Goal: Contribute content

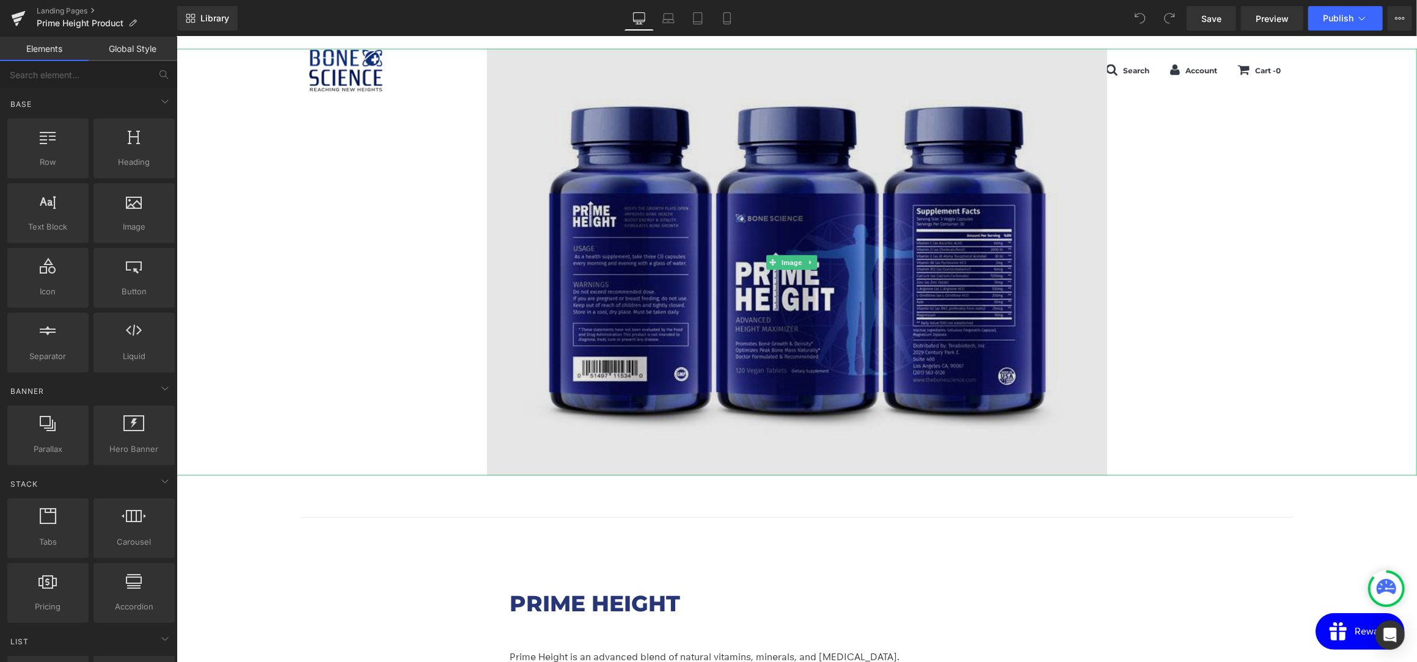
drag, startPoint x: 833, startPoint y: 214, endPoint x: 990, endPoint y: 433, distance: 268.4
click at [833, 214] on img at bounding box center [796, 261] width 620 height 427
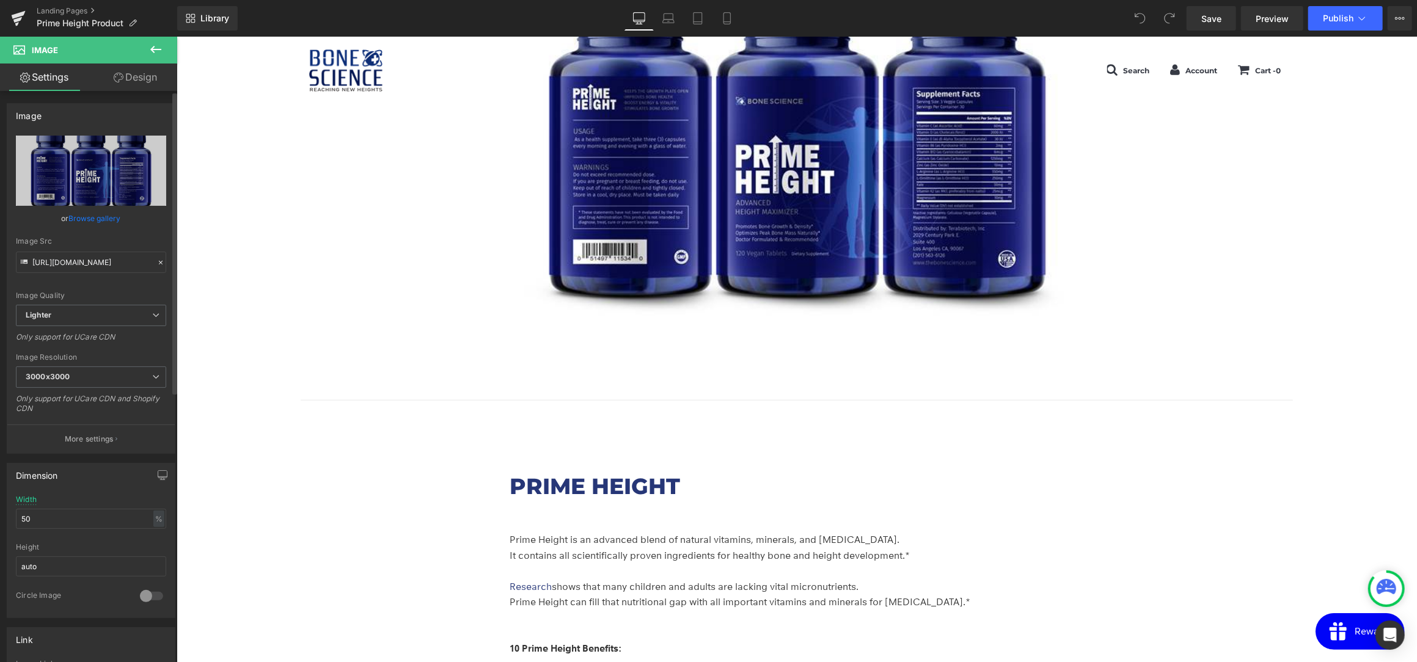
scroll to position [1100, 0]
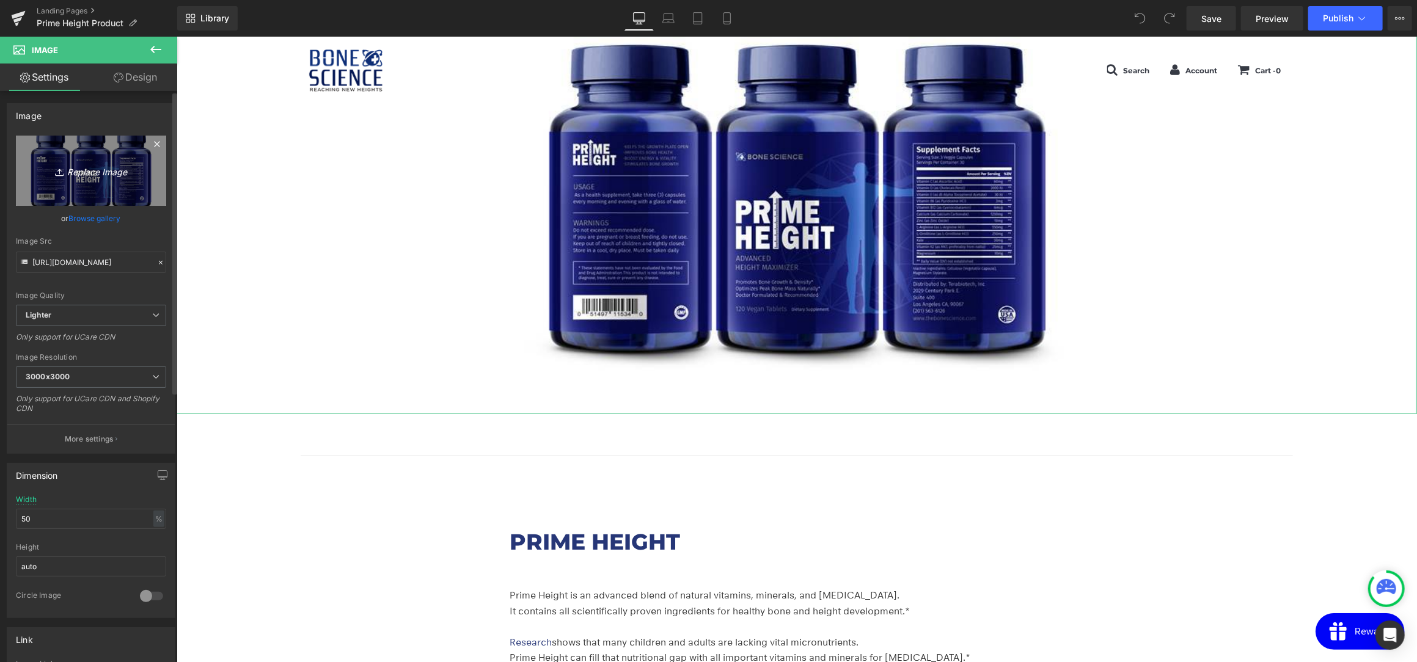
click at [92, 177] on icon "Replace Image" at bounding box center [91, 170] width 98 height 15
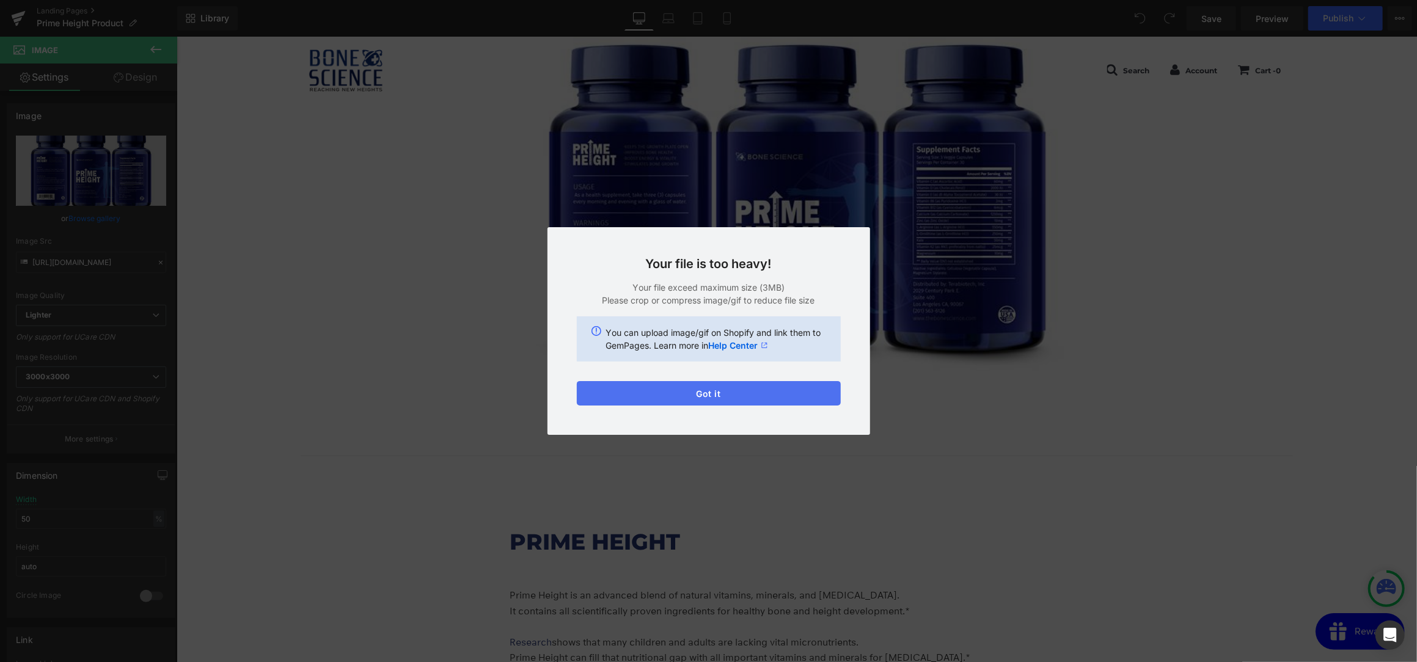
click at [685, 389] on button "Got it" at bounding box center [709, 393] width 264 height 24
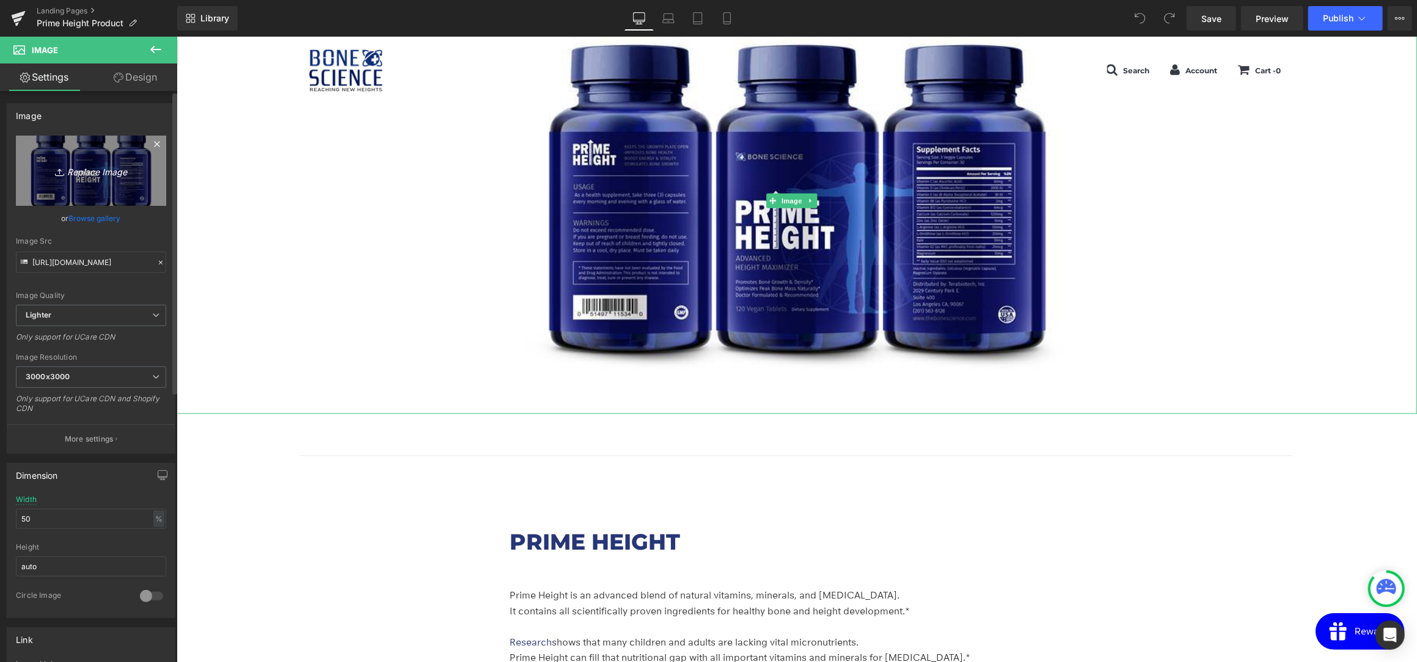
click at [98, 164] on icon "Replace Image" at bounding box center [91, 170] width 98 height 15
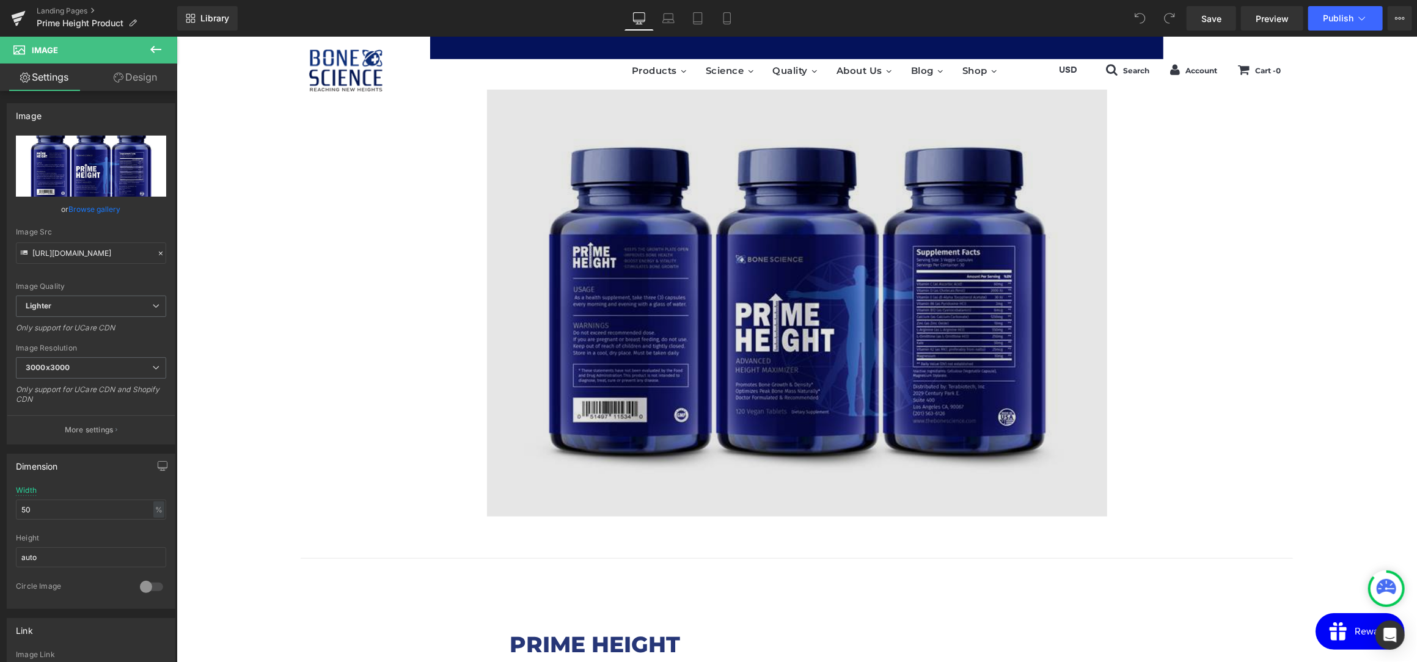
scroll to position [1038, 0]
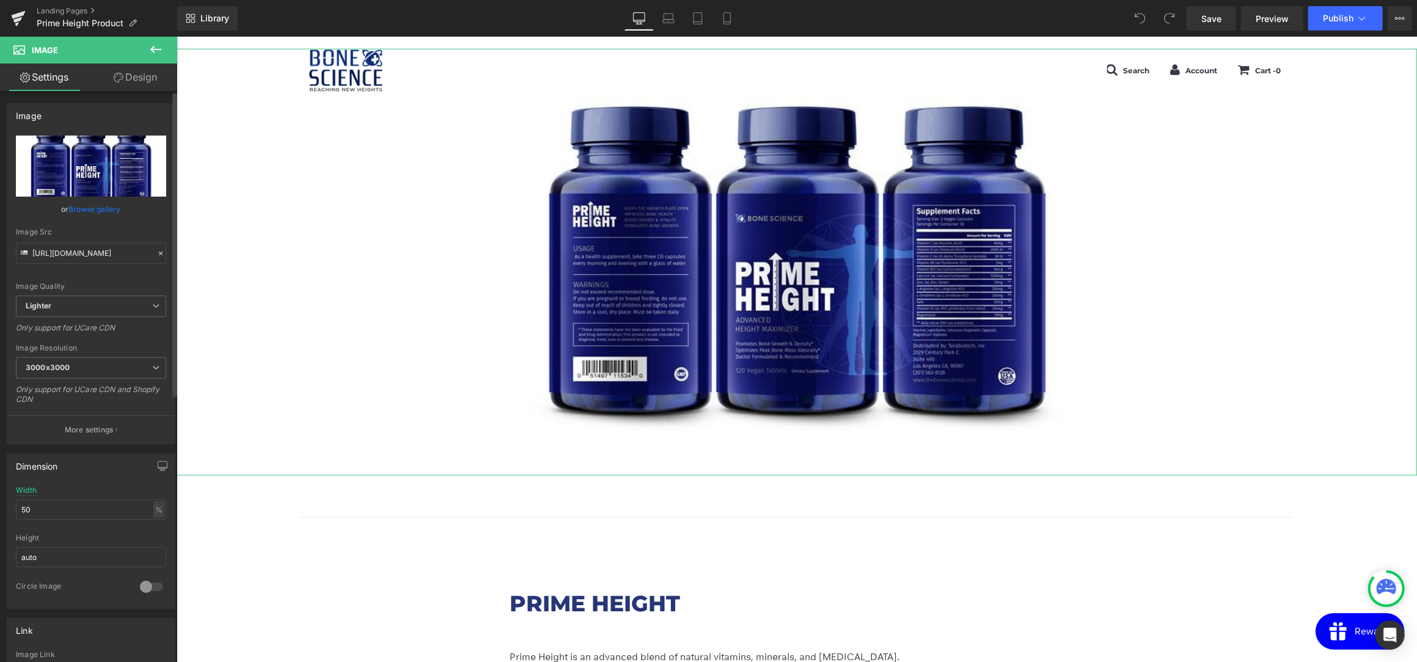
click at [55, 179] on input "file" at bounding box center [91, 166] width 150 height 61
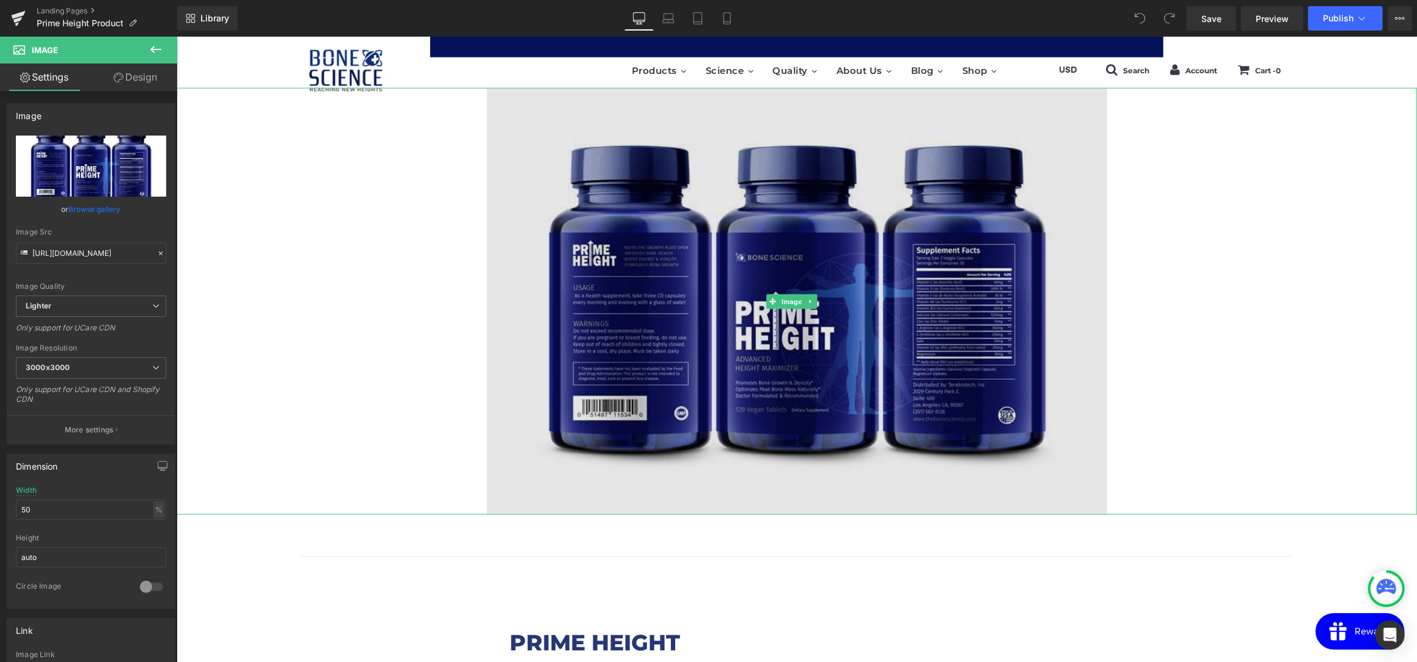
scroll to position [977, 0]
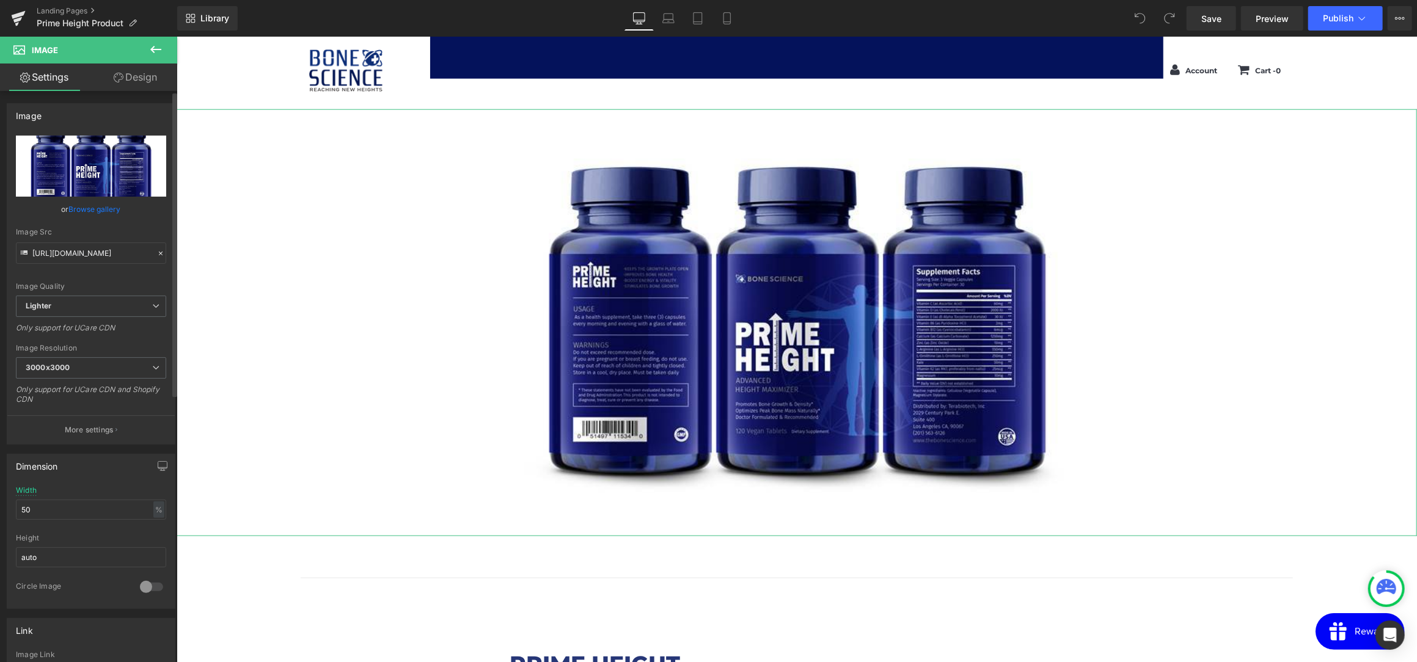
click at [82, 170] on input "file" at bounding box center [91, 166] width 150 height 61
type input "C:\fakepath\02.JPG"
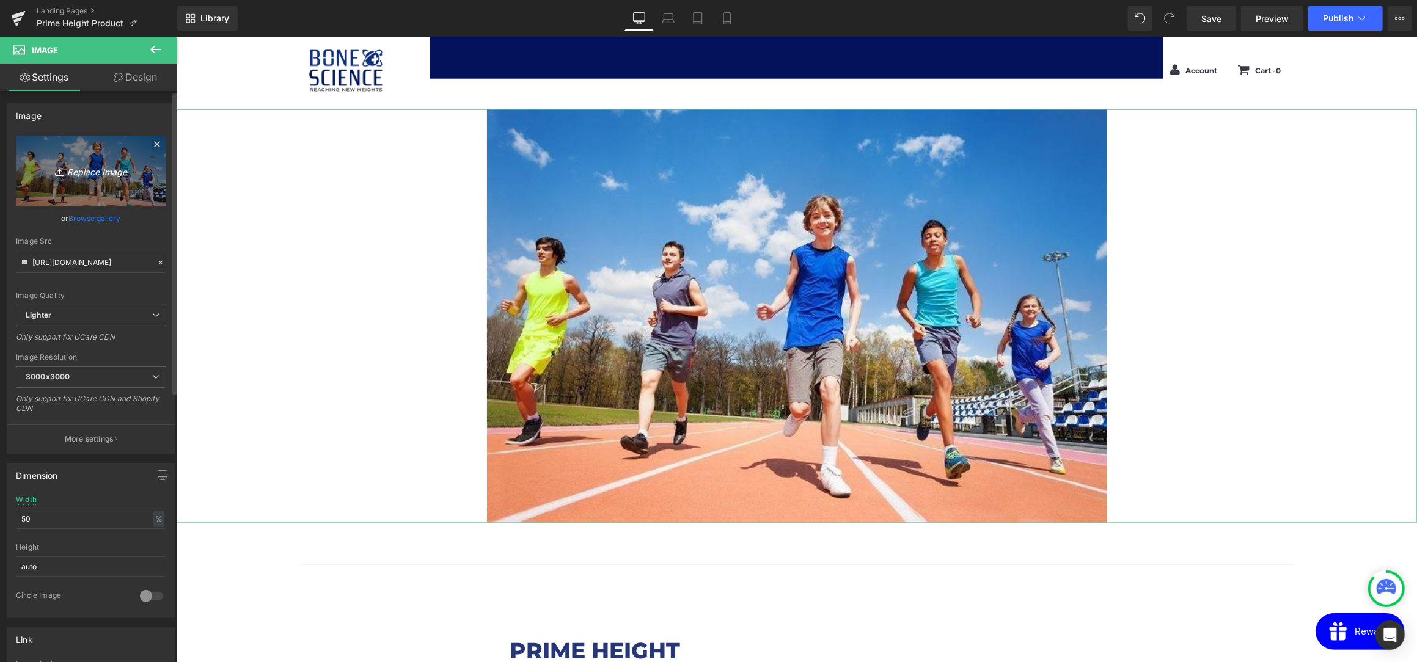
click at [17, 157] on link "Replace Image" at bounding box center [91, 171] width 150 height 70
type input "C:\fakepath\image.jpg"
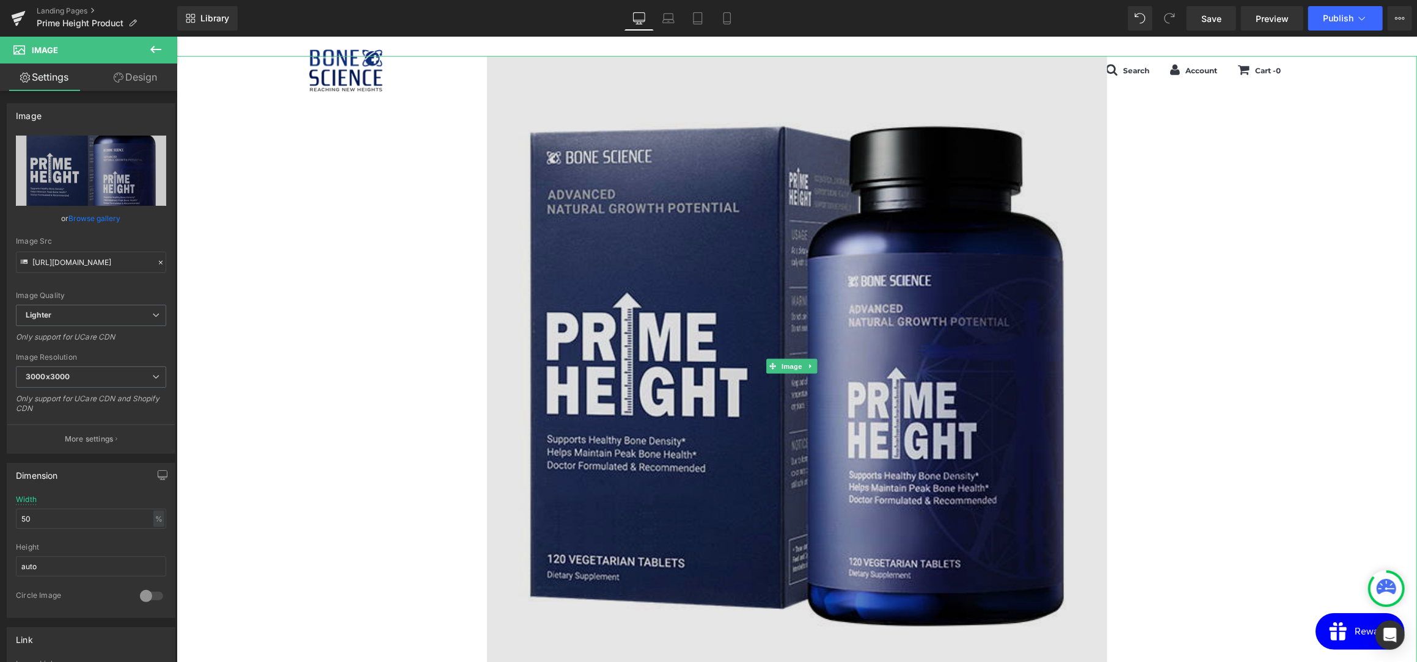
scroll to position [1100, 0]
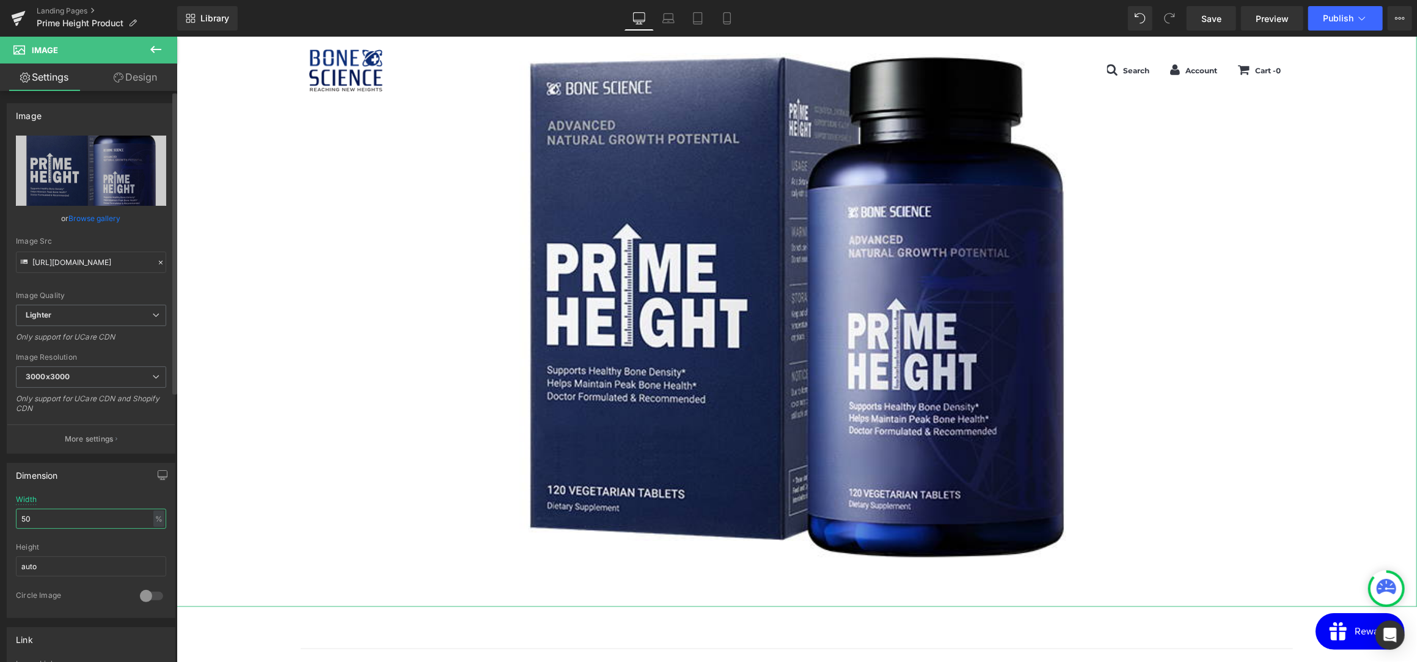
click at [87, 522] on input "50" at bounding box center [91, 519] width 150 height 20
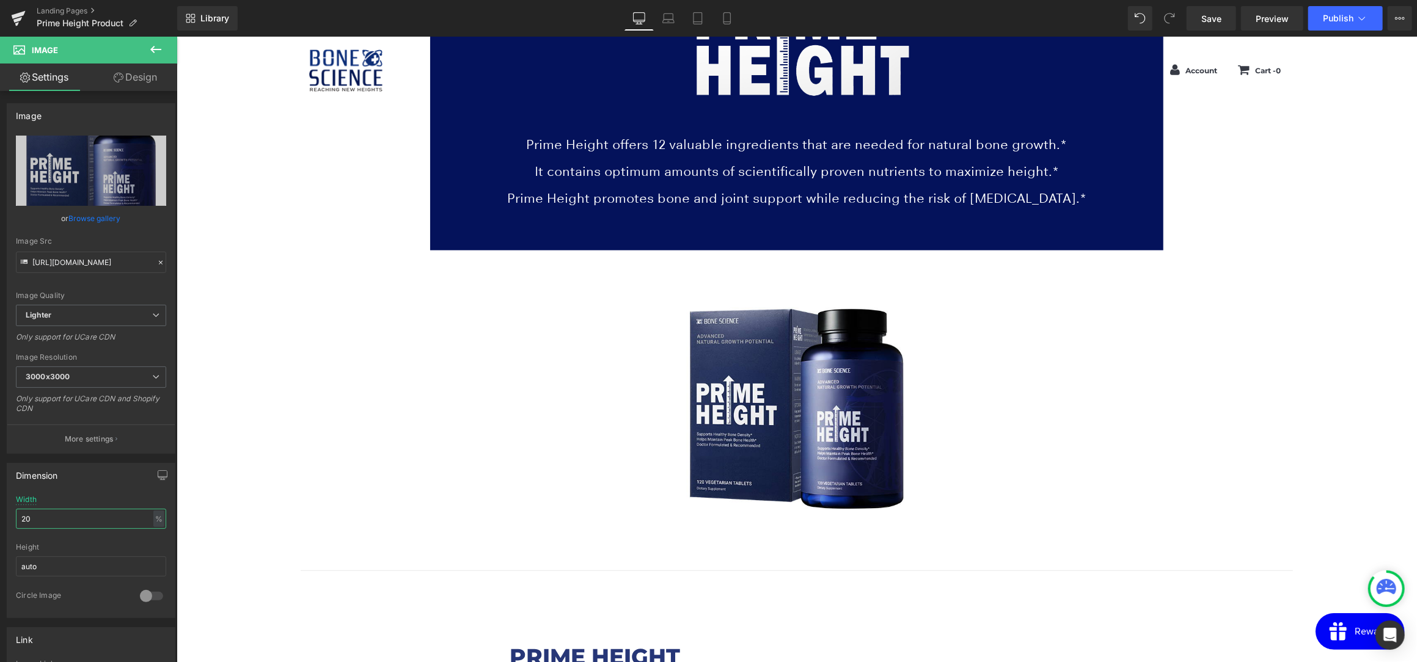
scroll to position [794, 0]
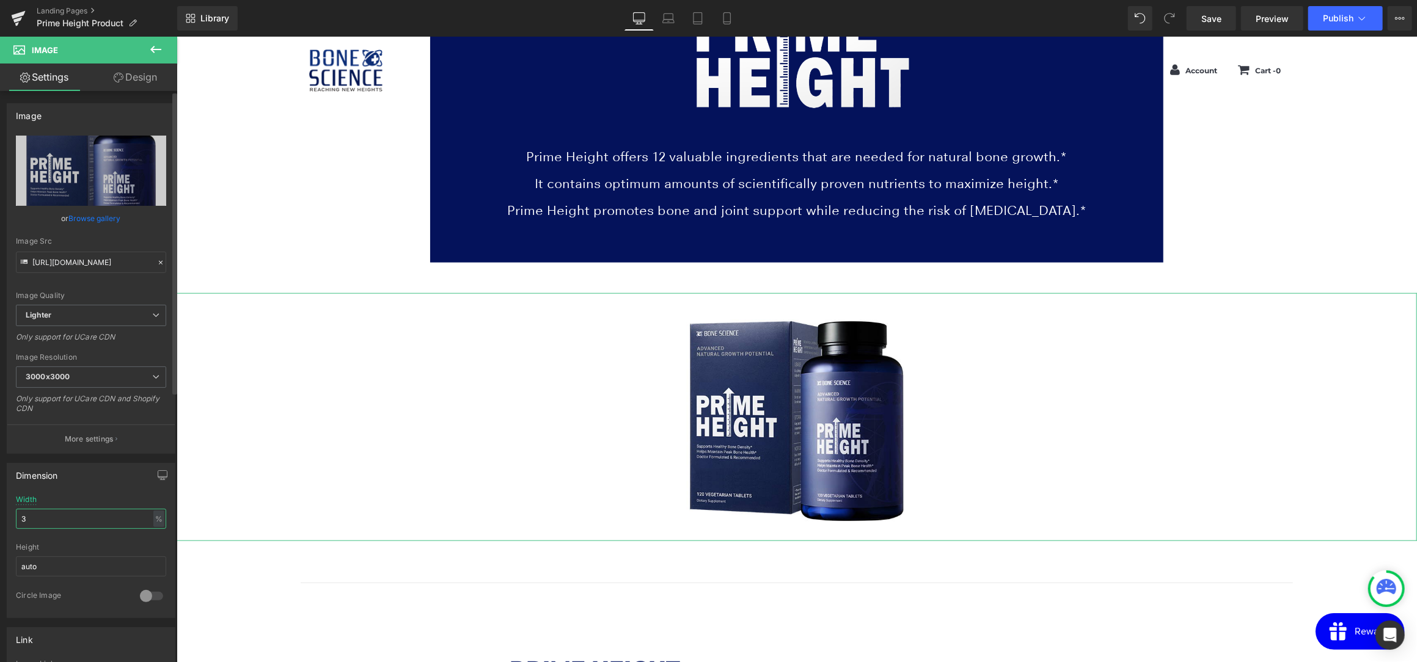
type input "30"
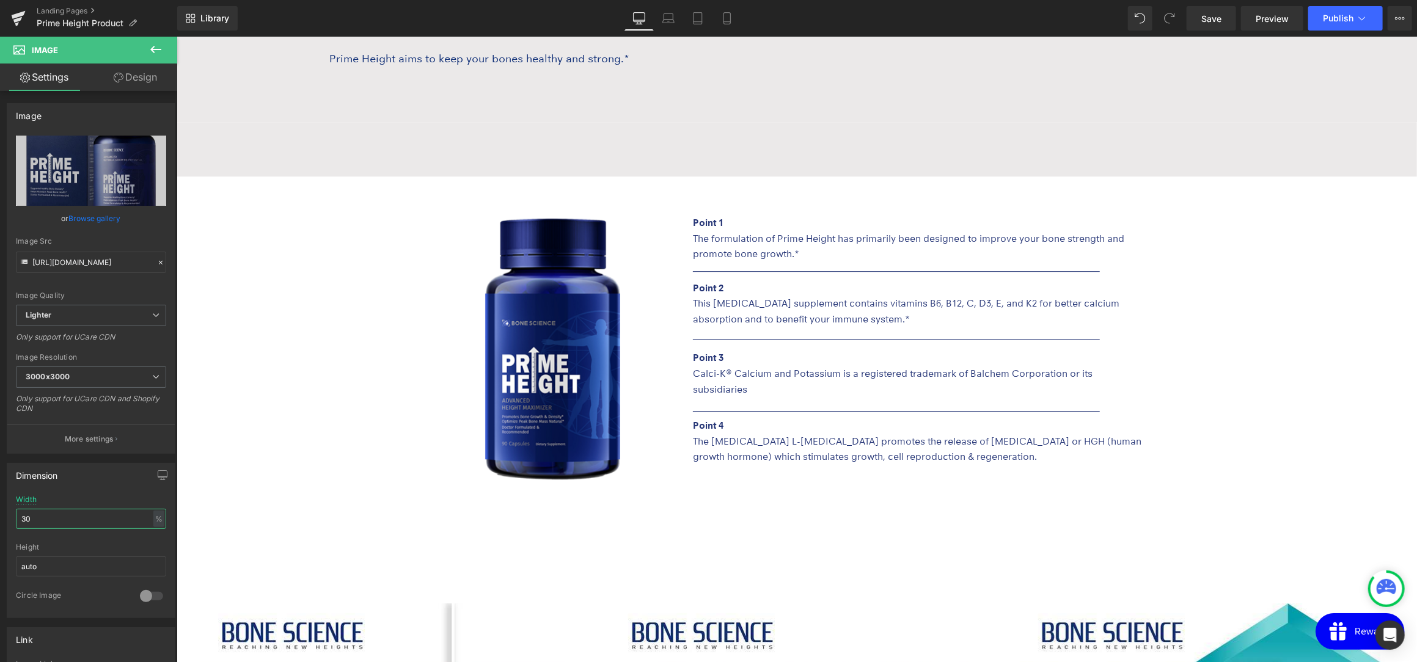
scroll to position [2871, 0]
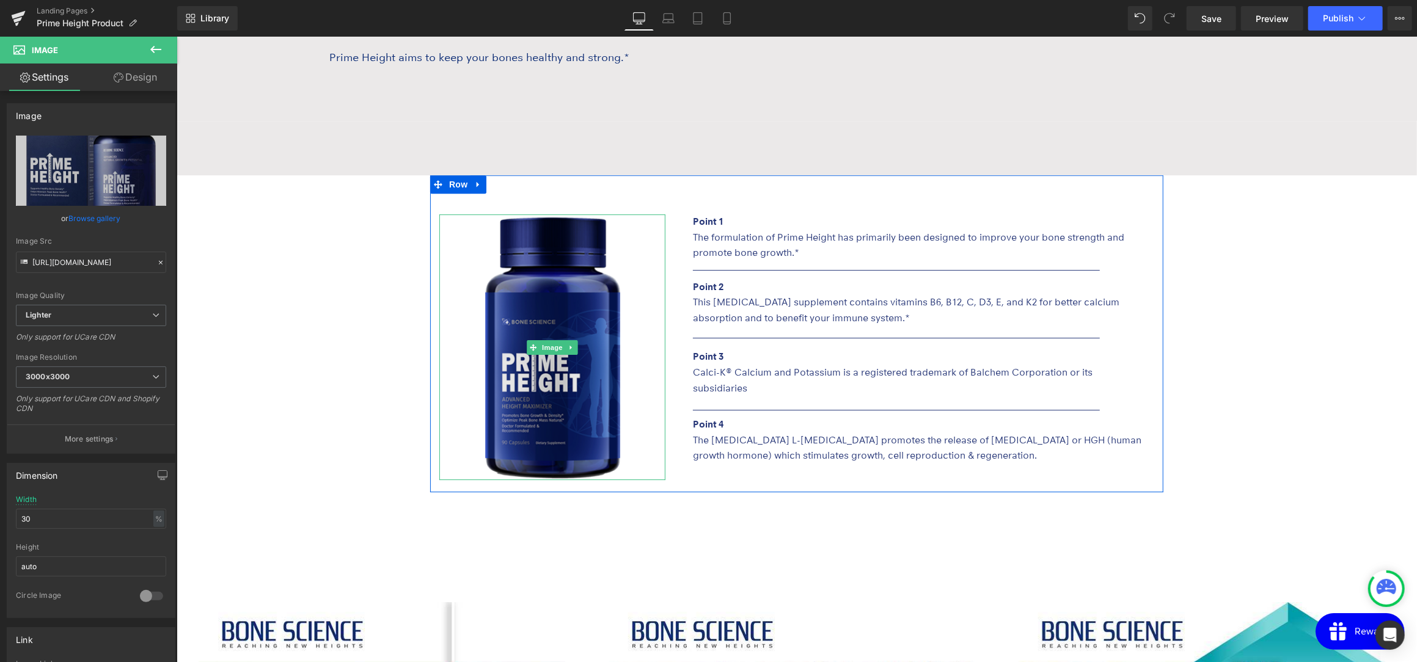
click at [551, 429] on img at bounding box center [552, 347] width 136 height 266
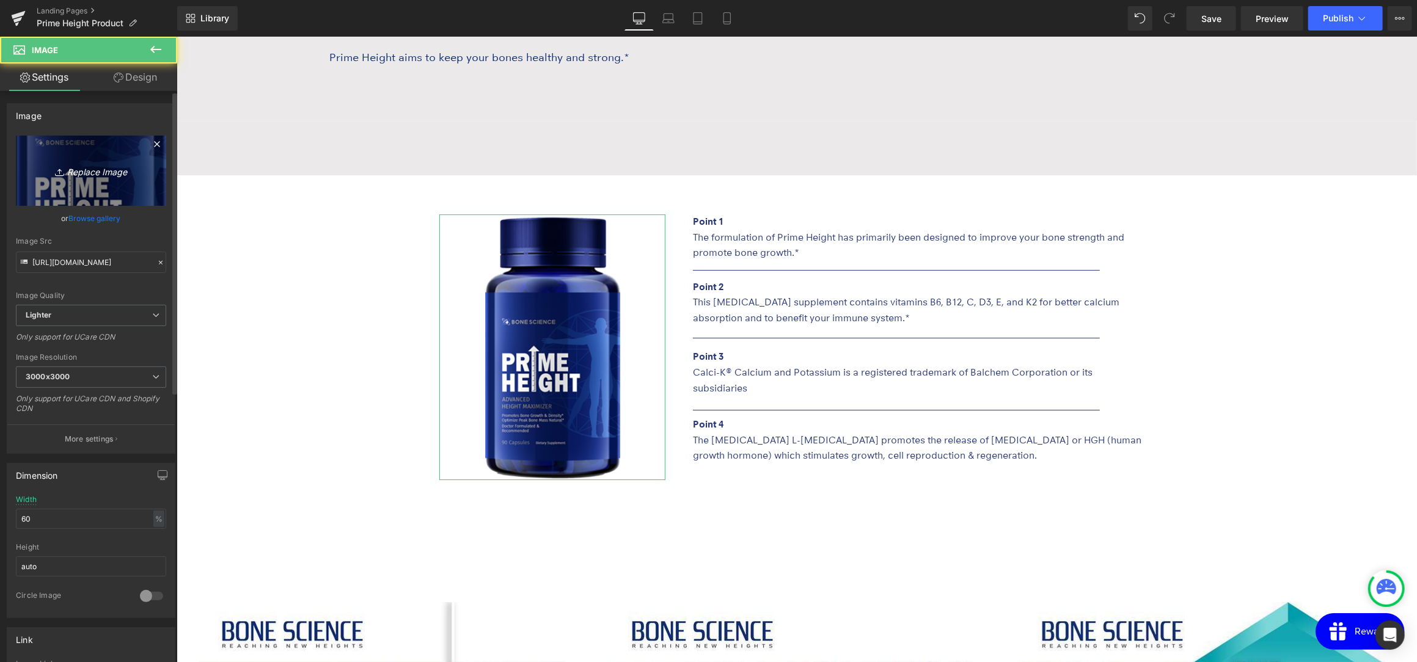
click at [138, 174] on link "Replace Image" at bounding box center [91, 171] width 150 height 70
type input "C:\fakepath\image.jpg"
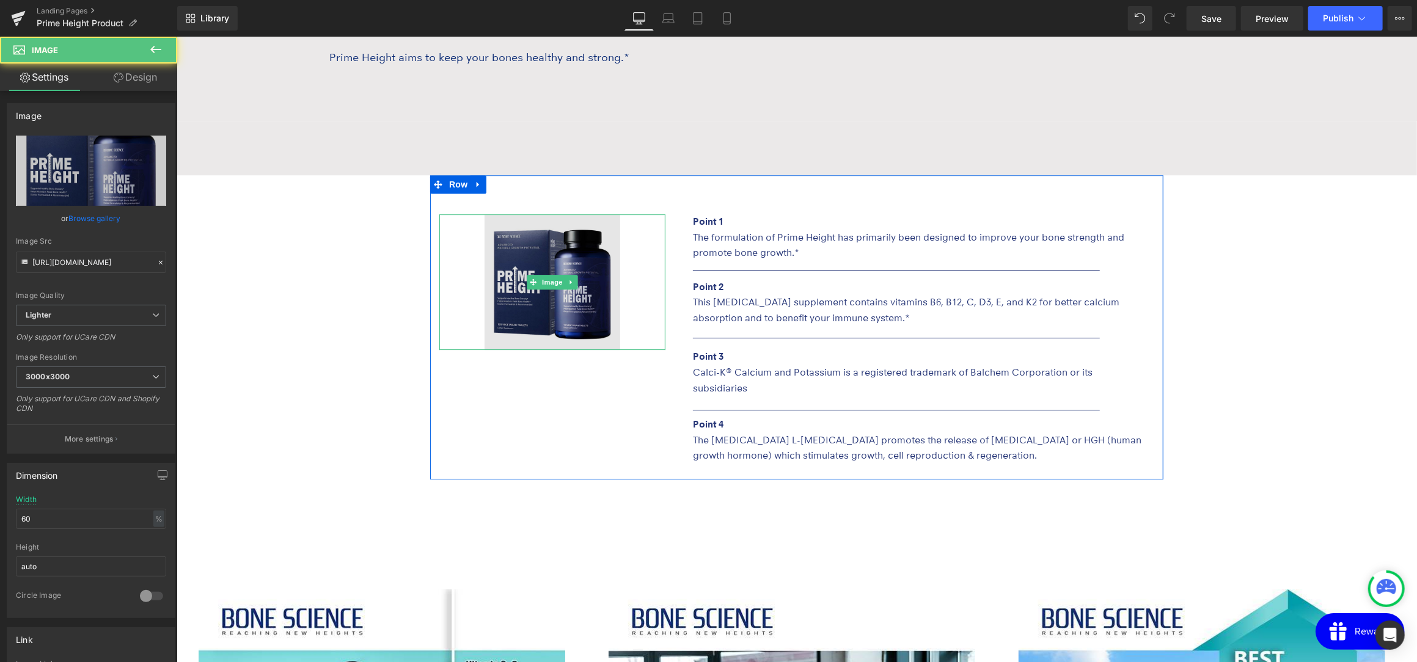
click at [565, 320] on img at bounding box center [552, 282] width 136 height 136
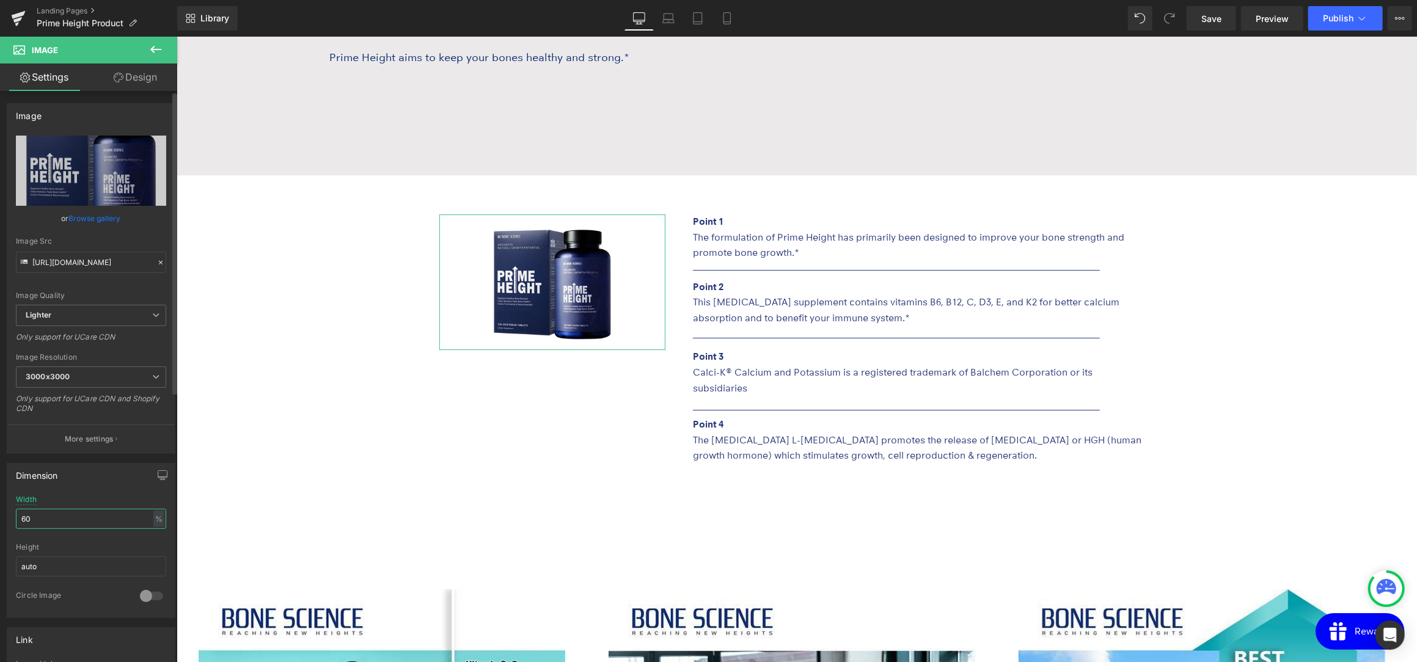
click at [80, 513] on input "60" at bounding box center [91, 519] width 150 height 20
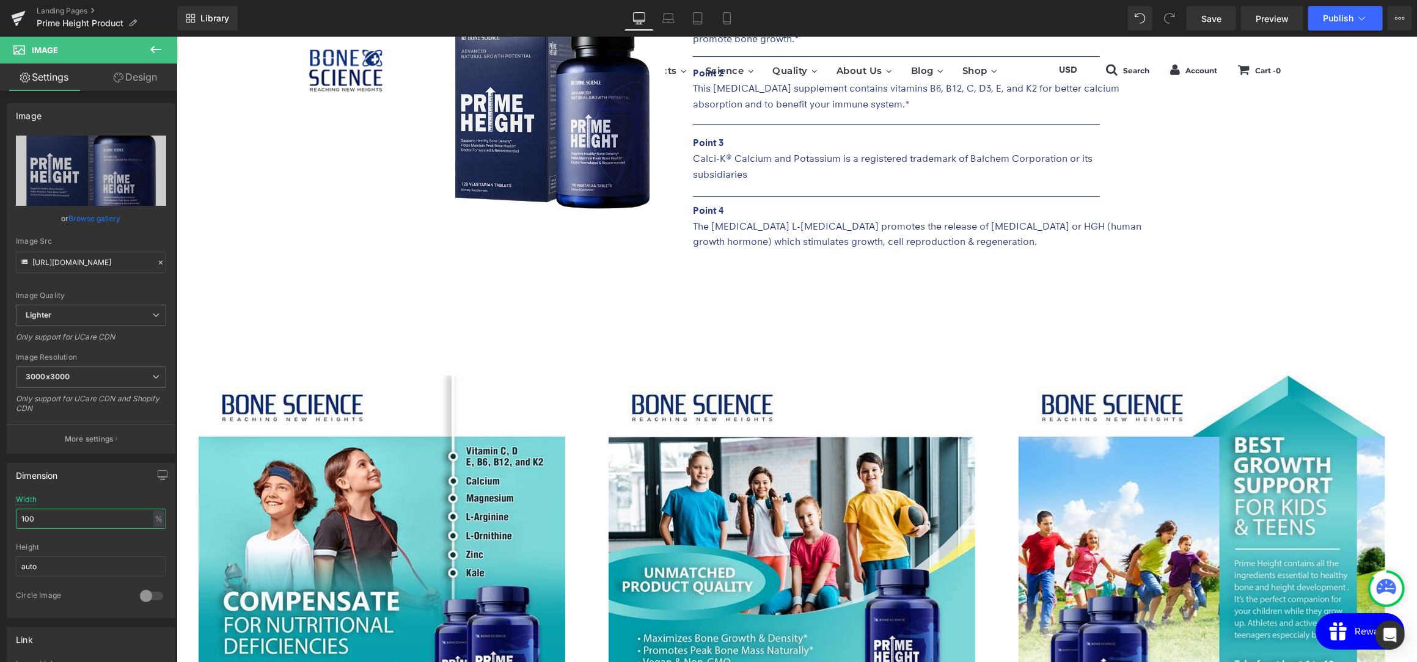
scroll to position [2780, 0]
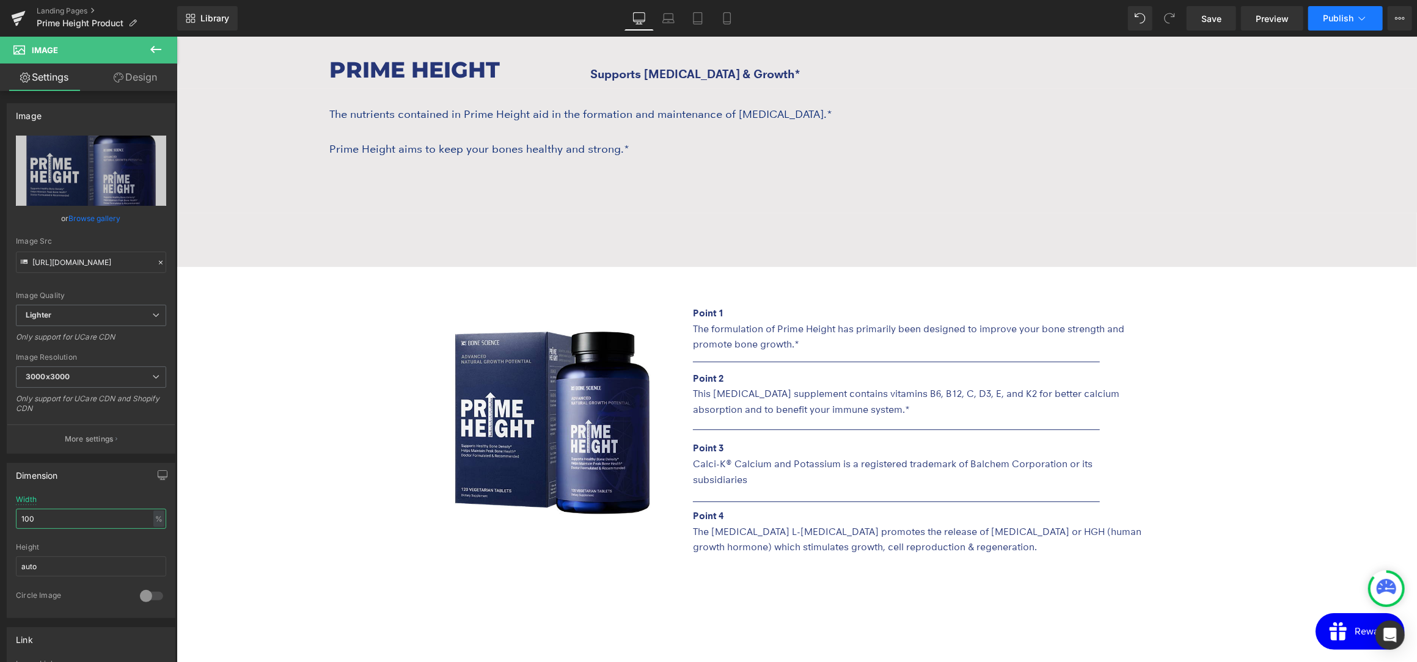
type input "100"
click at [1337, 17] on span "Publish" at bounding box center [1338, 18] width 31 height 10
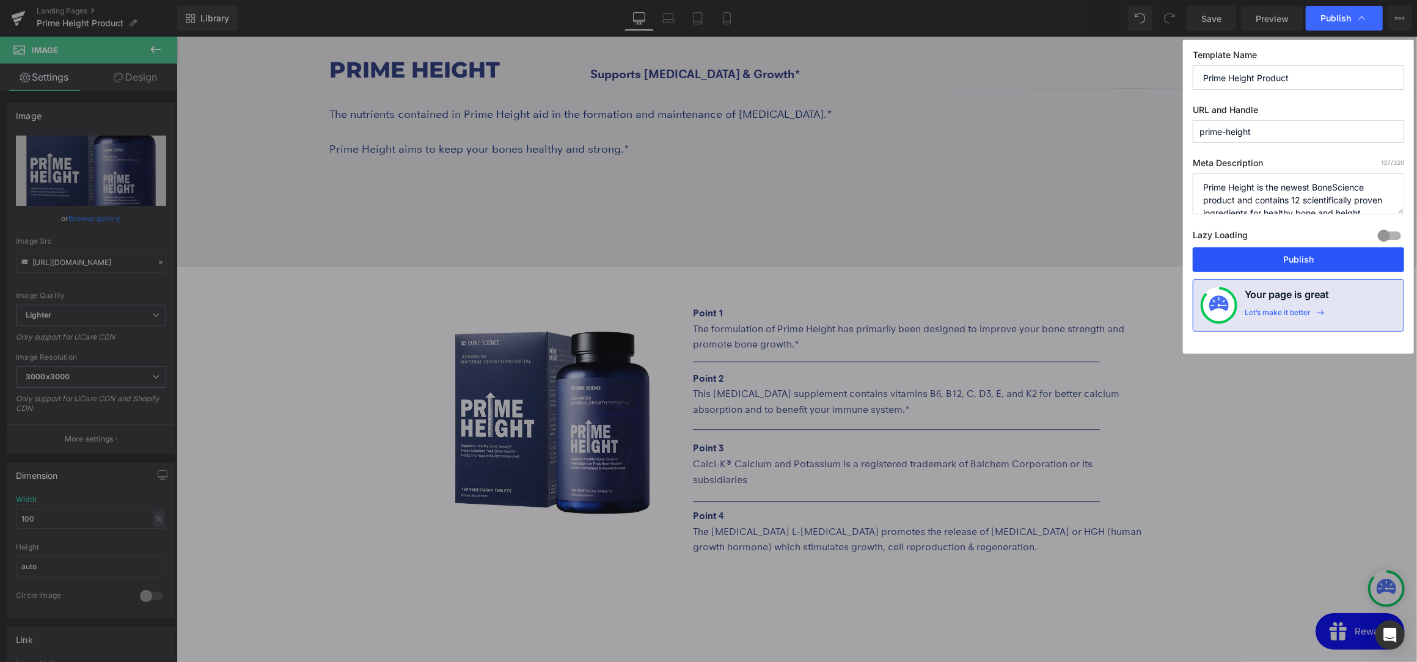
click at [1284, 258] on button "Publish" at bounding box center [1298, 259] width 211 height 24
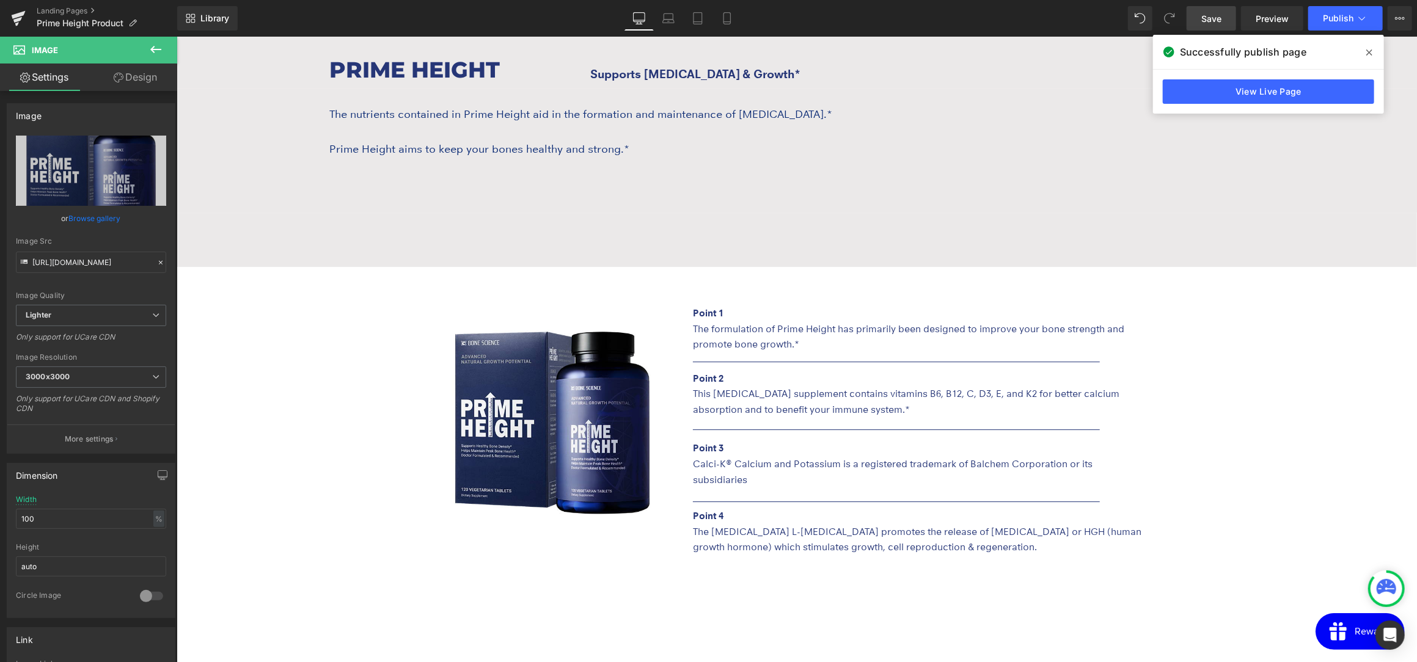
click at [1218, 26] on link "Save" at bounding box center [1210, 18] width 49 height 24
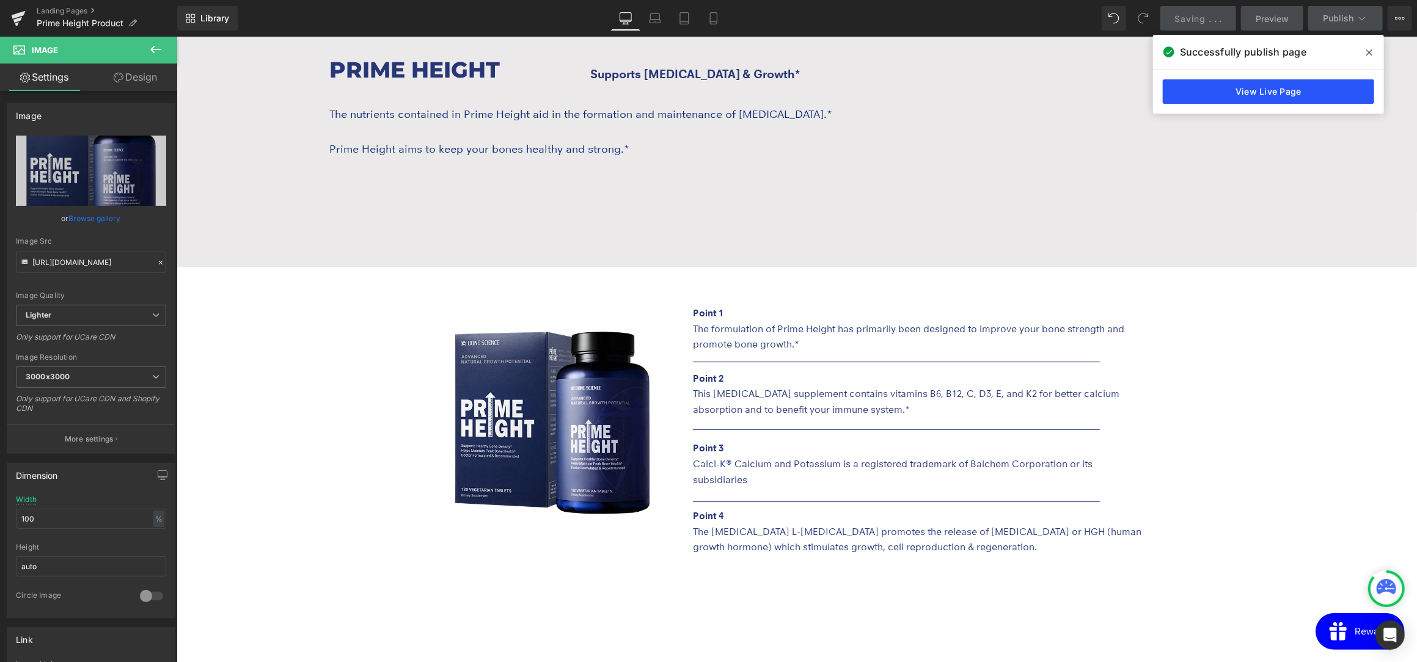
click at [1252, 100] on link "View Live Page" at bounding box center [1268, 91] width 211 height 24
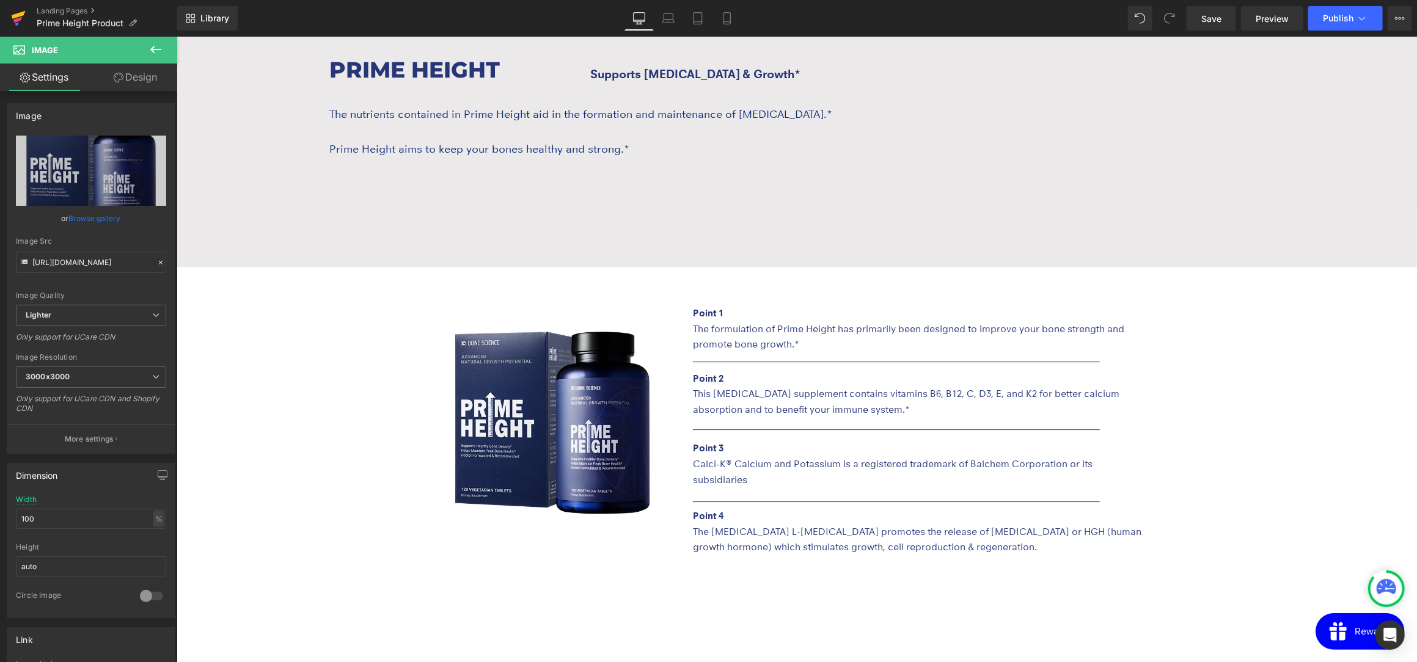
click at [16, 19] on icon at bounding box center [17, 19] width 9 height 5
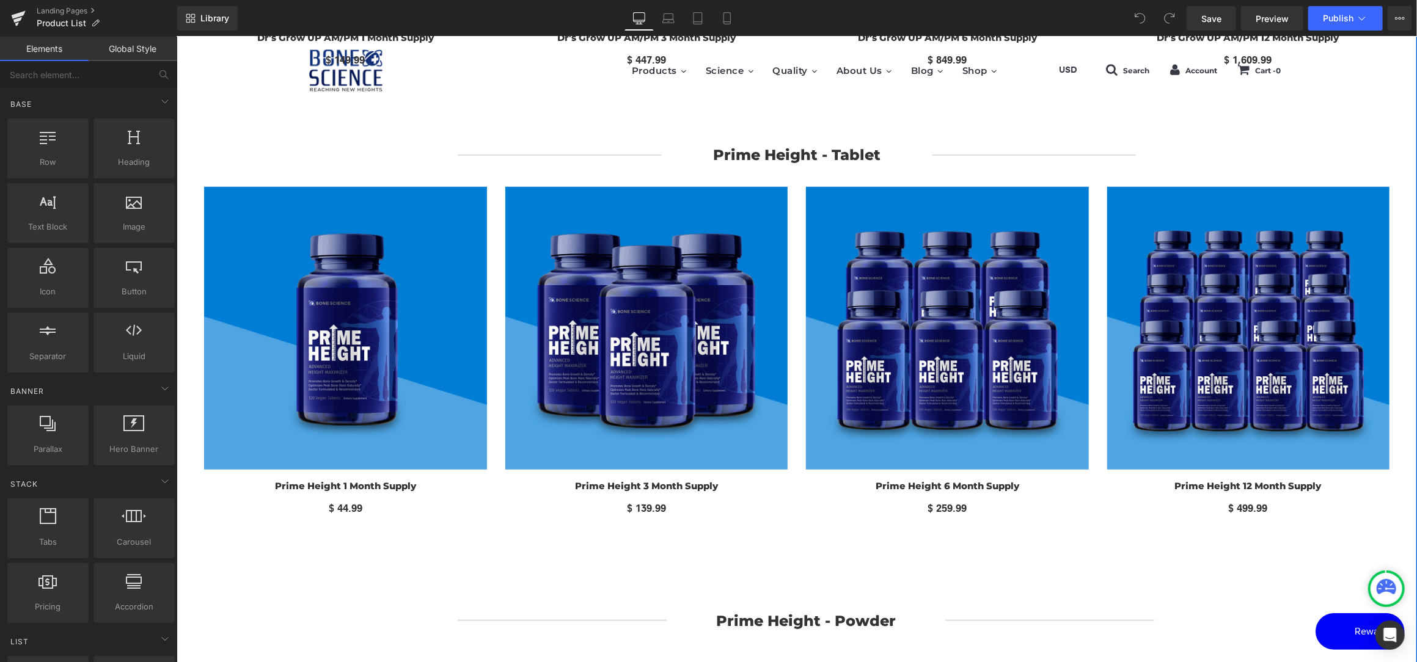
scroll to position [610, 0]
